Goal: Browse casually

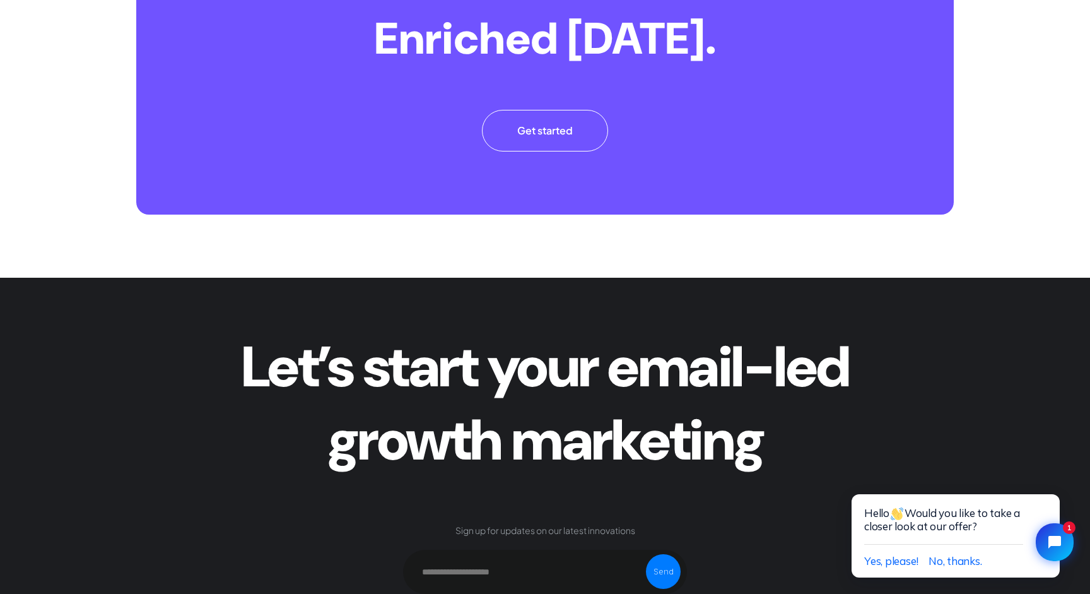
scroll to position [5725, 0]
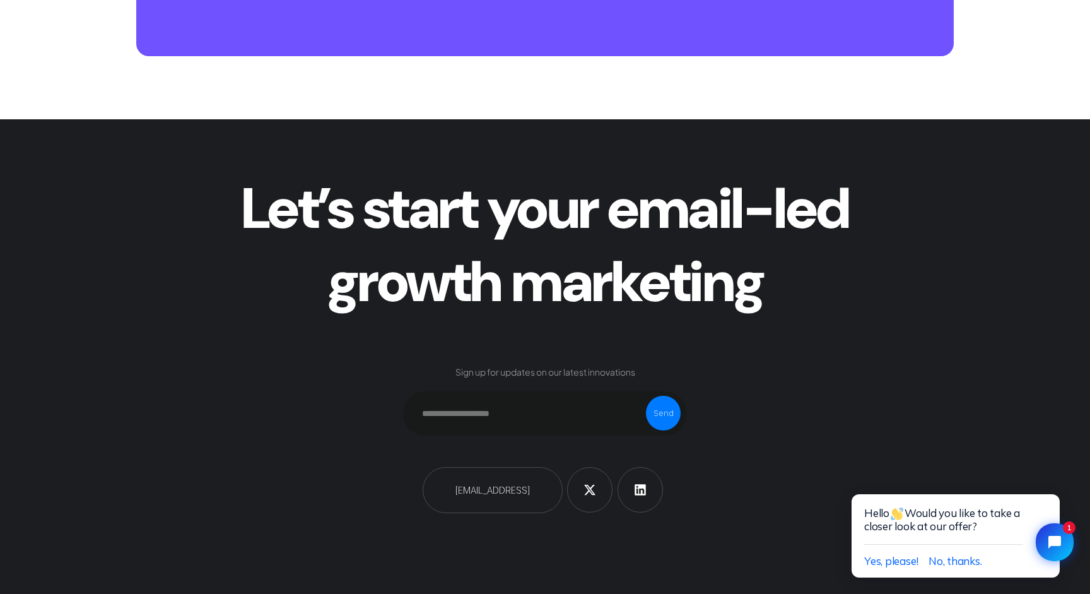
click at [486, 412] on input "text" at bounding box center [545, 413] width 284 height 44
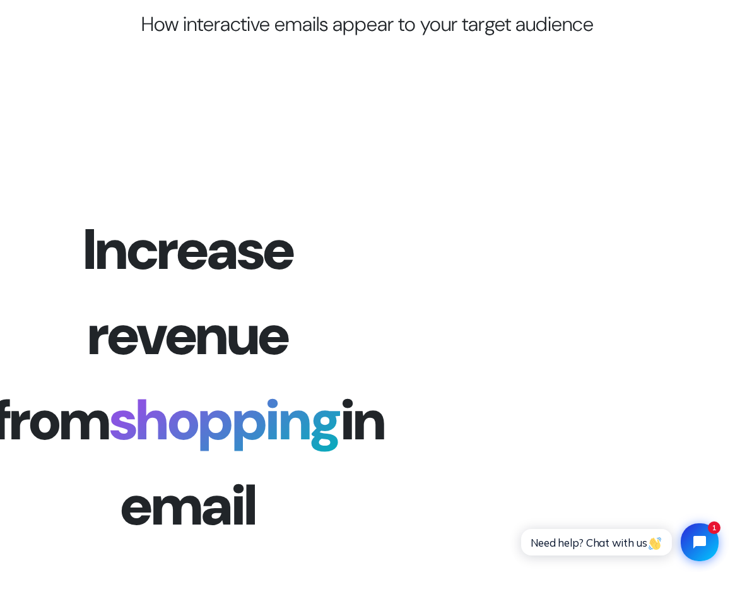
scroll to position [3077, 0]
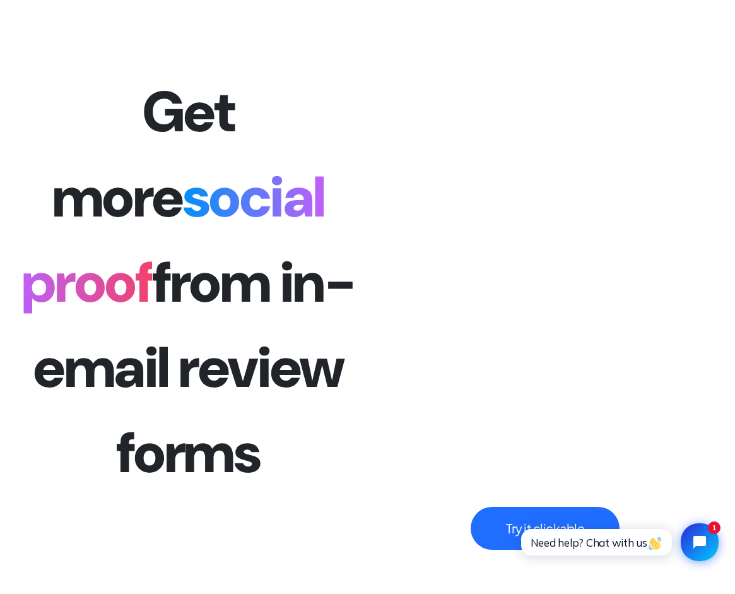
scroll to position [3467, 0]
